Goal: Navigation & Orientation: Find specific page/section

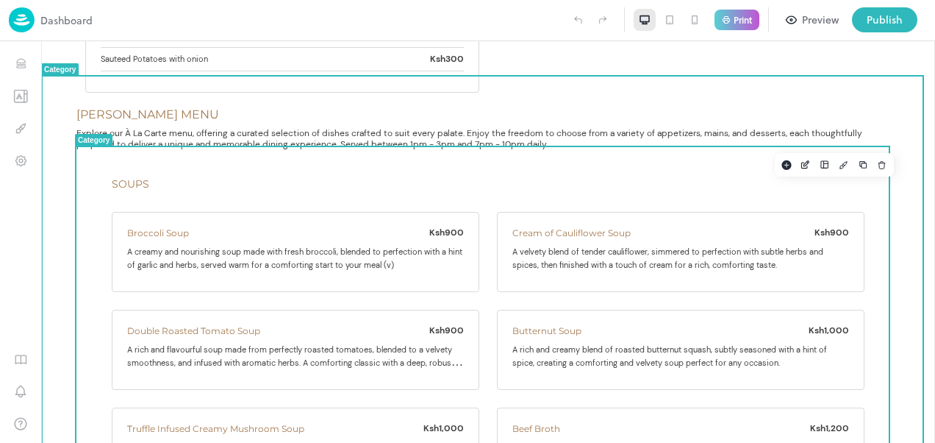
scroll to position [74, 0]
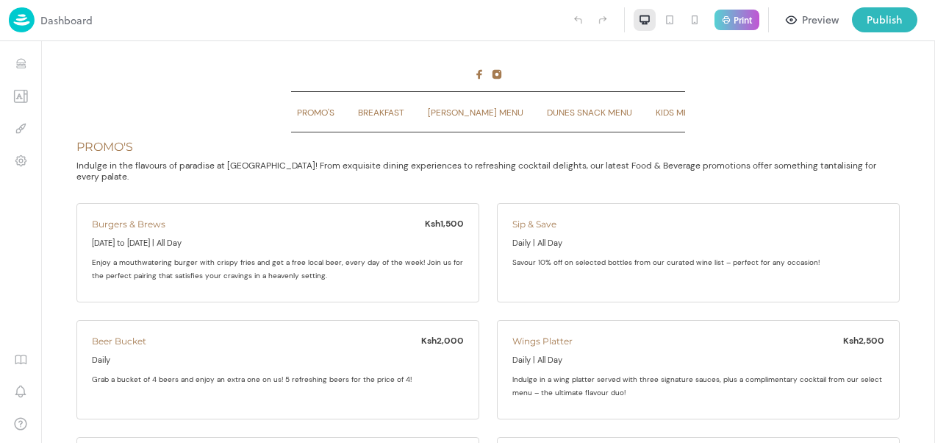
click at [805, 19] on div "Preview" at bounding box center [820, 20] width 37 height 16
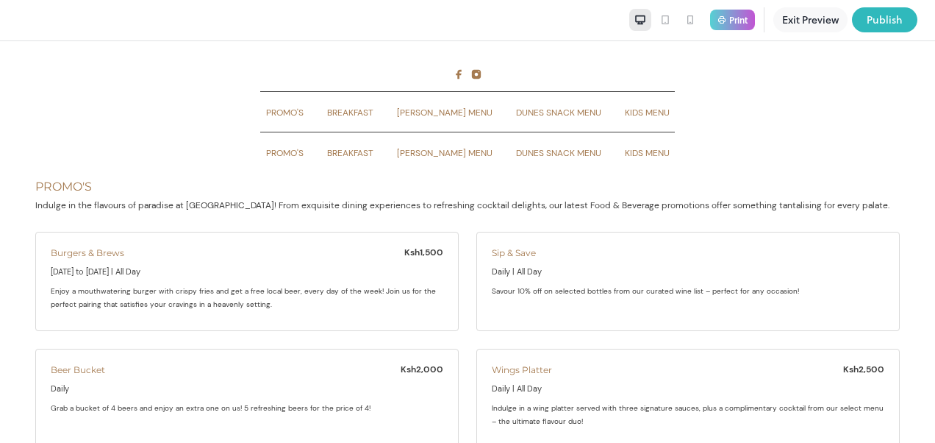
click at [807, 21] on button "Exit Preview" at bounding box center [811, 19] width 74 height 25
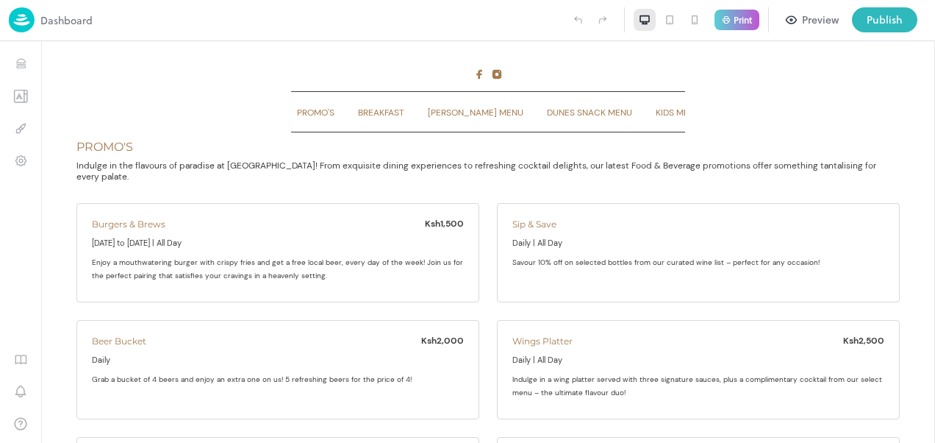
click at [54, 19] on p "Dashboard" at bounding box center [66, 20] width 52 height 15
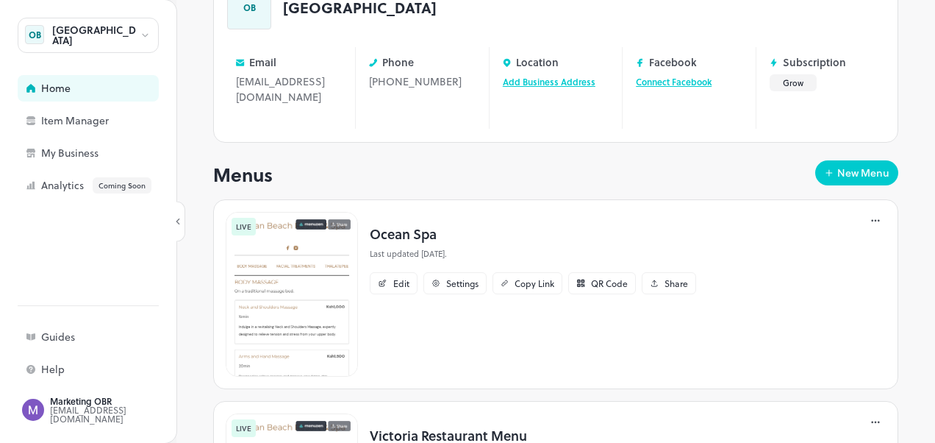
scroll to position [113, 0]
click at [308, 268] on img at bounding box center [292, 295] width 132 height 165
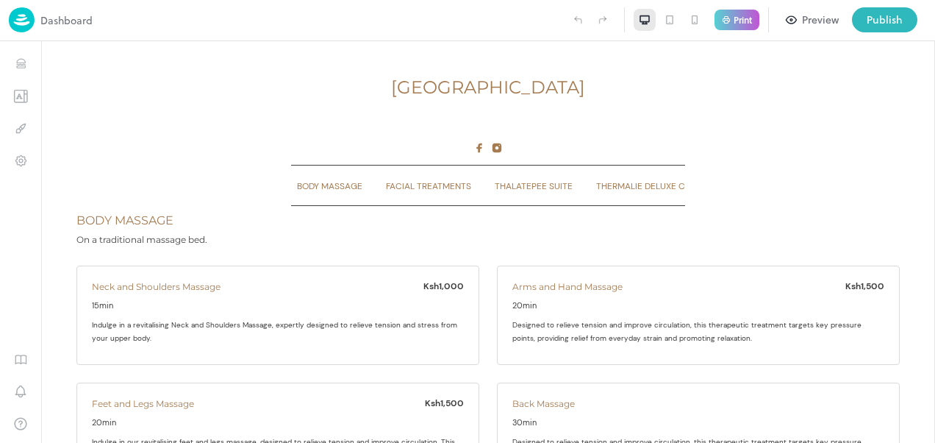
click at [54, 21] on p "Dashboard" at bounding box center [66, 20] width 52 height 15
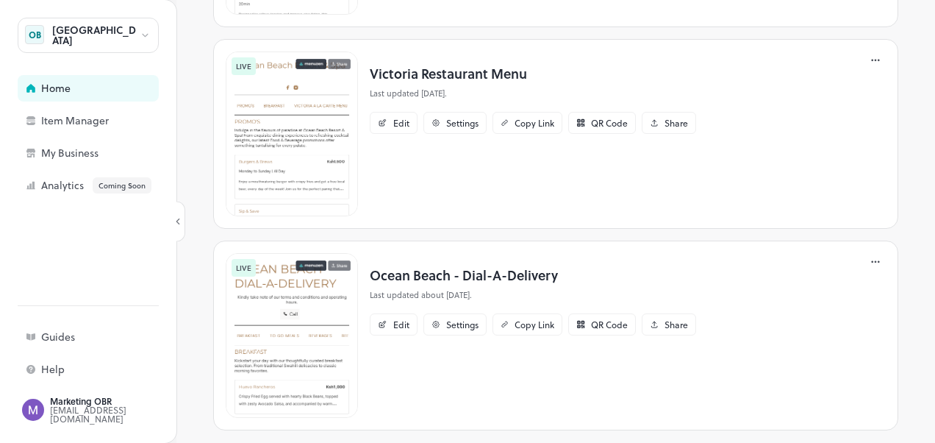
scroll to position [480, 0]
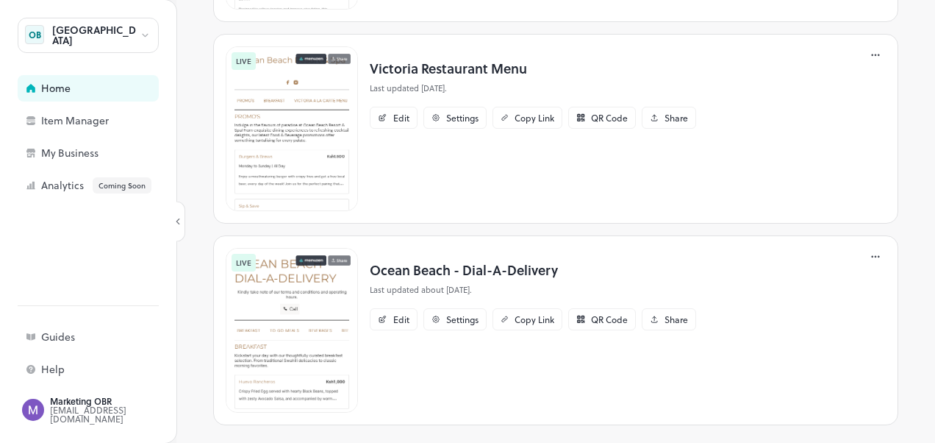
click at [300, 313] on img at bounding box center [292, 330] width 132 height 165
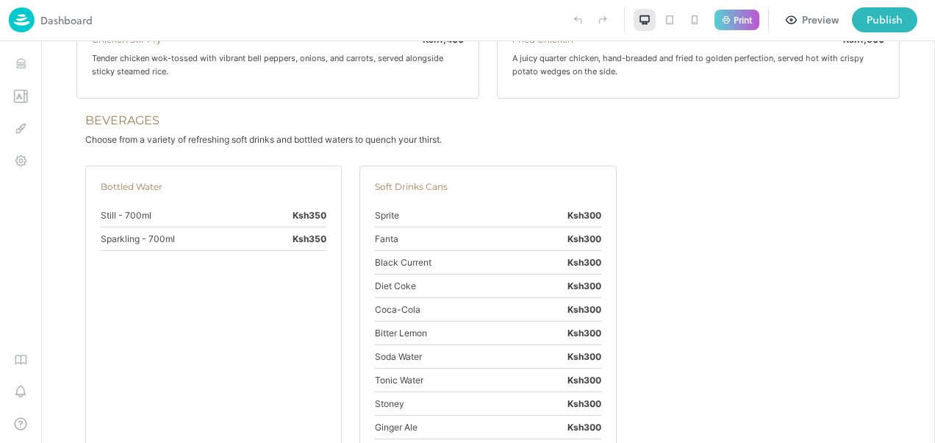
scroll to position [590, 0]
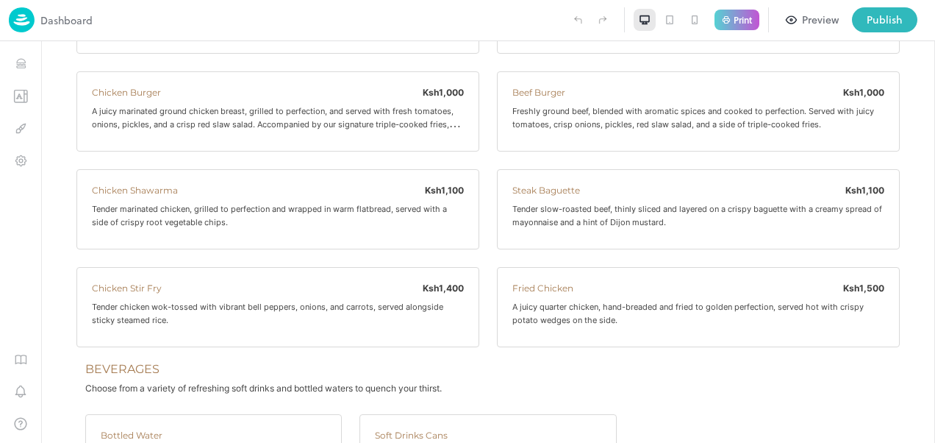
click at [59, 23] on p "Dashboard" at bounding box center [66, 20] width 52 height 15
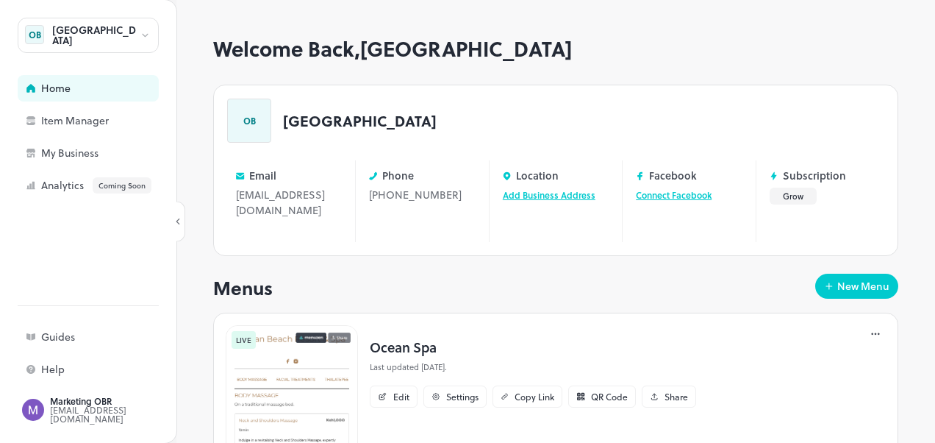
click at [54, 90] on div "Home" at bounding box center [114, 88] width 147 height 10
